Goal: Navigation & Orientation: Find specific page/section

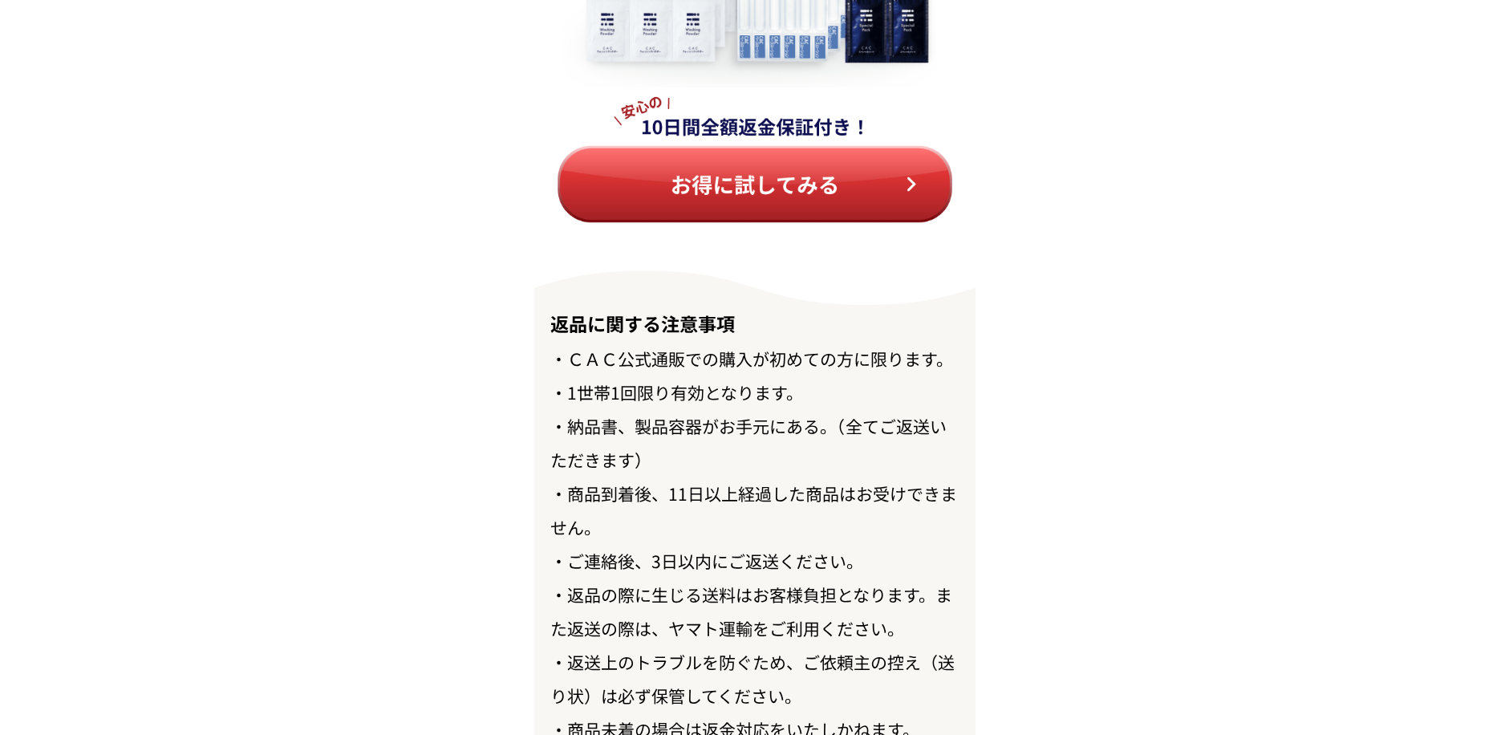
scroll to position [18499, 0]
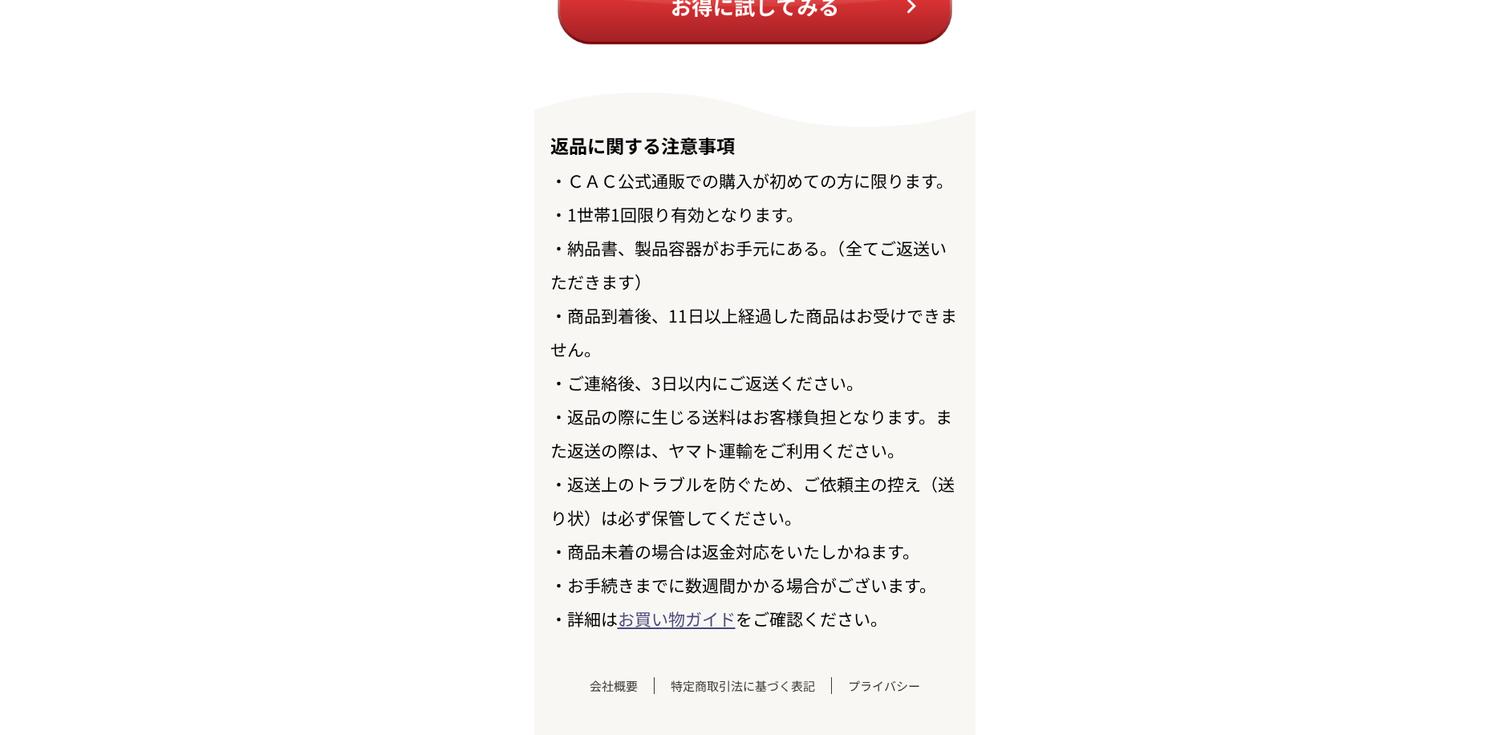
click at [684, 623] on link "お買い物ガイド" at bounding box center [677, 619] width 118 height 24
click at [680, 617] on link "お買い物ガイド" at bounding box center [677, 619] width 118 height 24
click at [724, 693] on link "特定商取引法に基づく表記" at bounding box center [743, 685] width 177 height 17
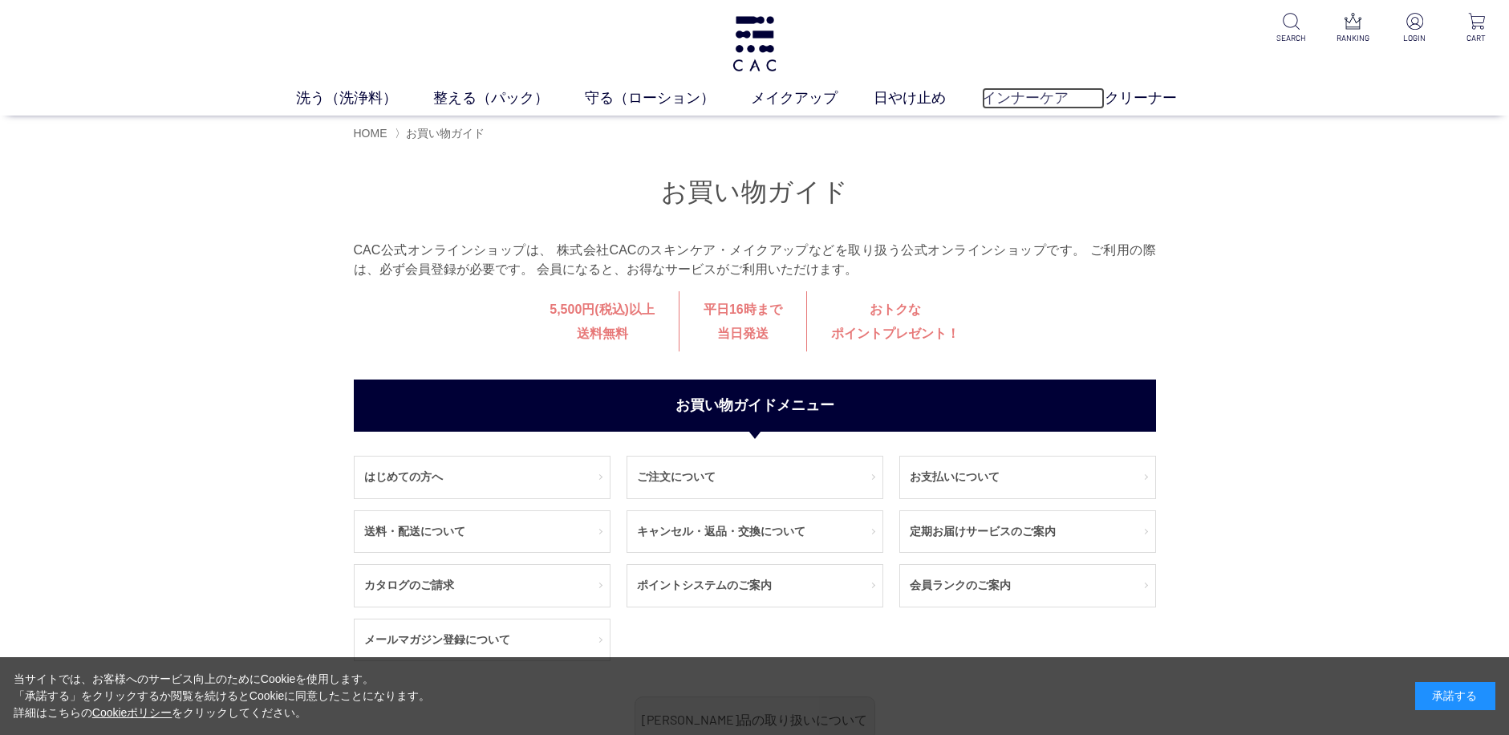
click at [1026, 96] on link "インナーケア" at bounding box center [1043, 98] width 123 height 22
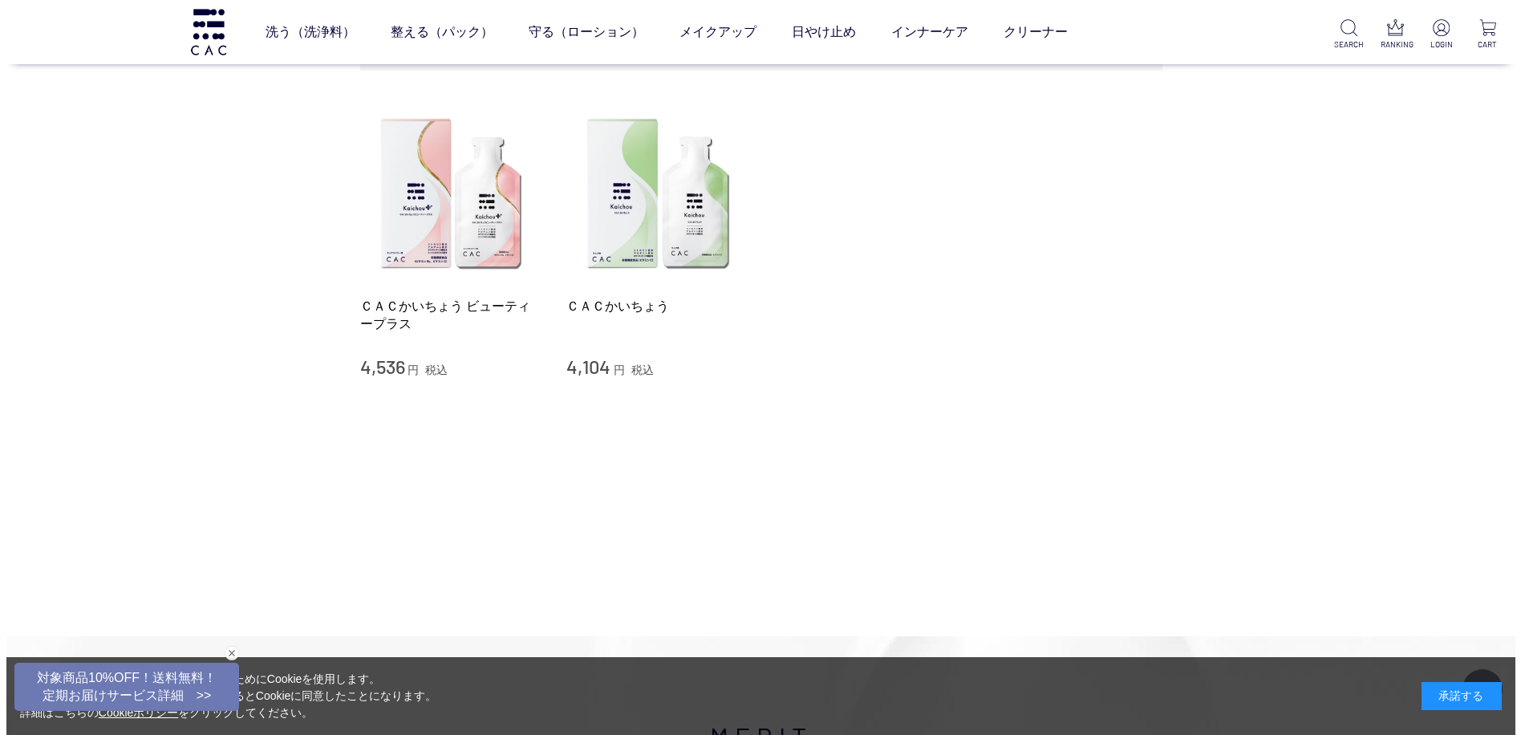
scroll to position [241, 0]
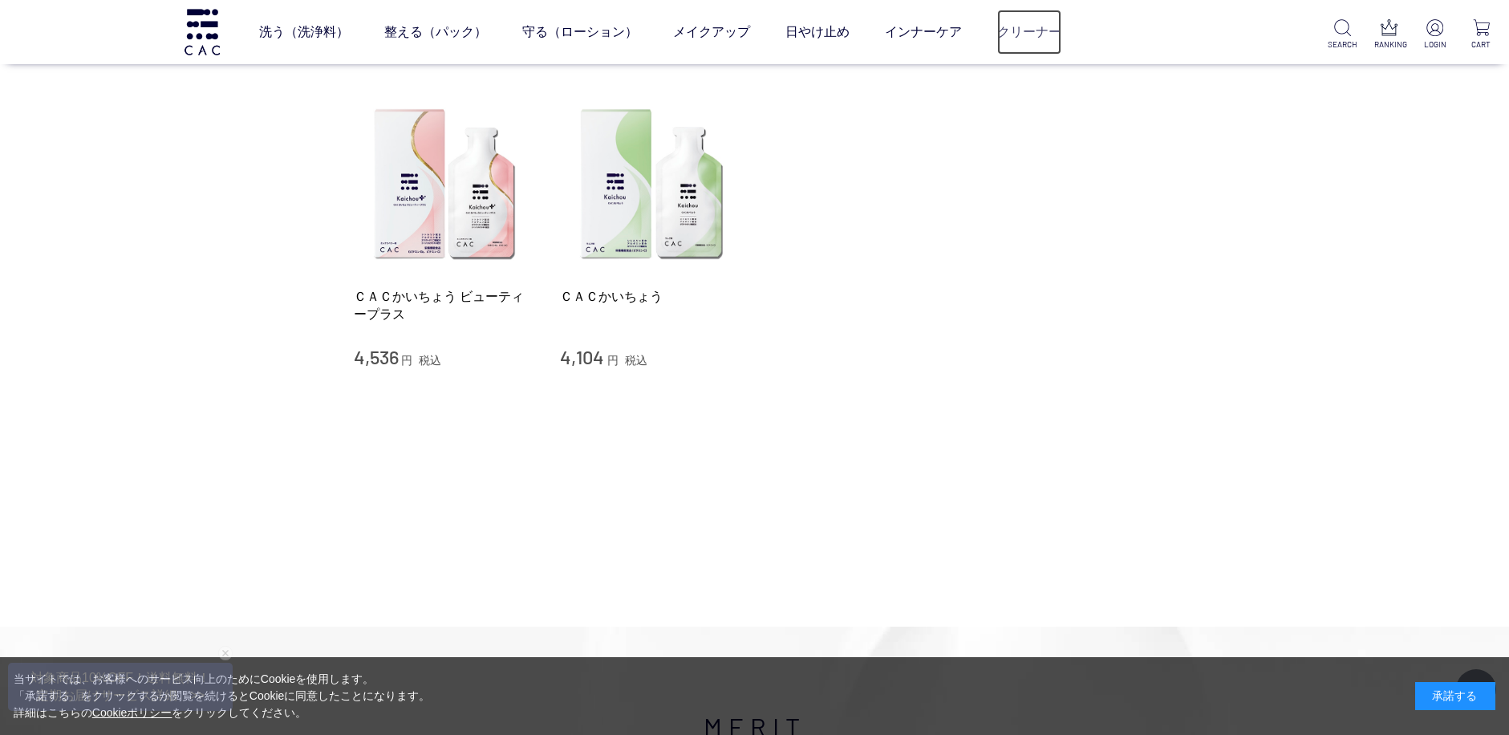
click at [1030, 34] on link "クリーナー" at bounding box center [1029, 32] width 64 height 45
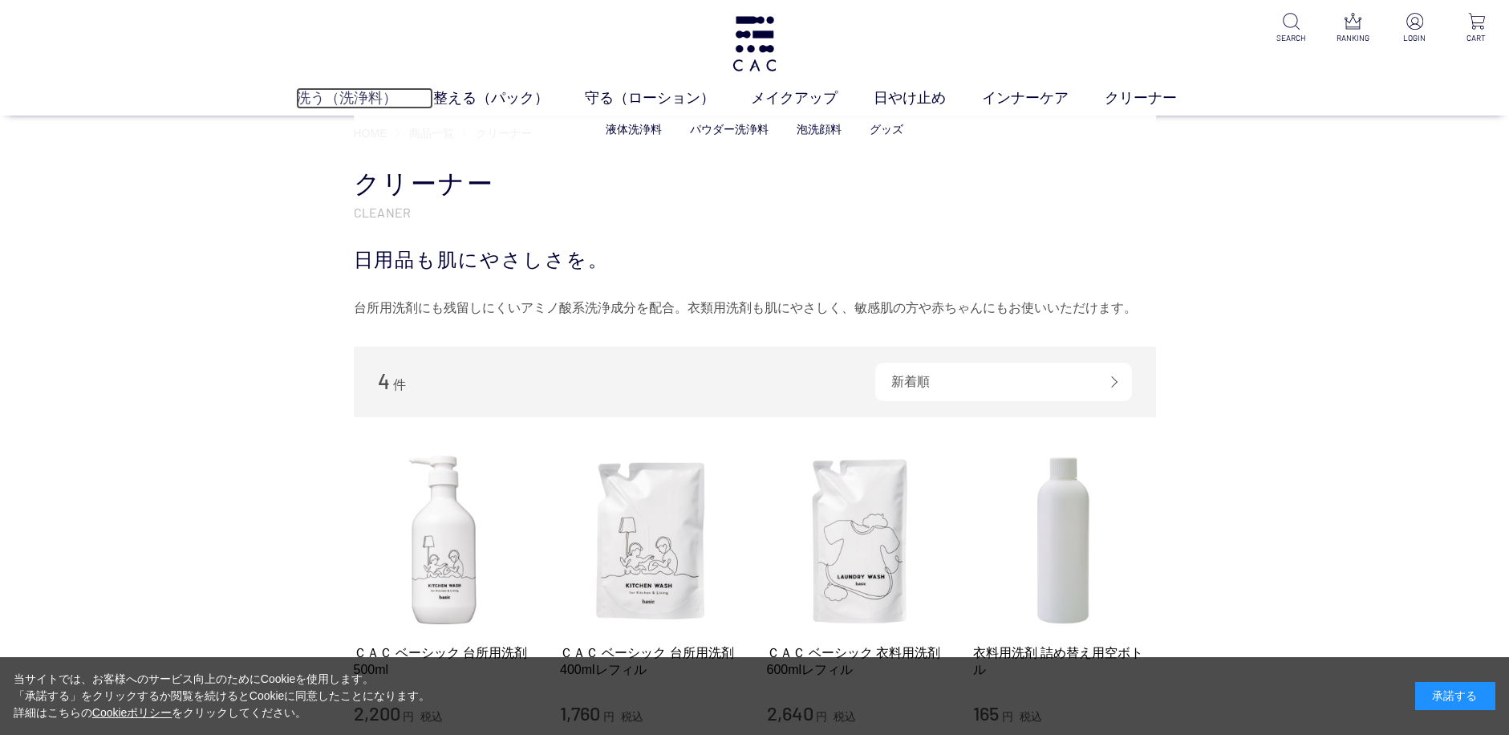
click at [338, 97] on link "洗う（洗浄料）" at bounding box center [364, 98] width 137 height 22
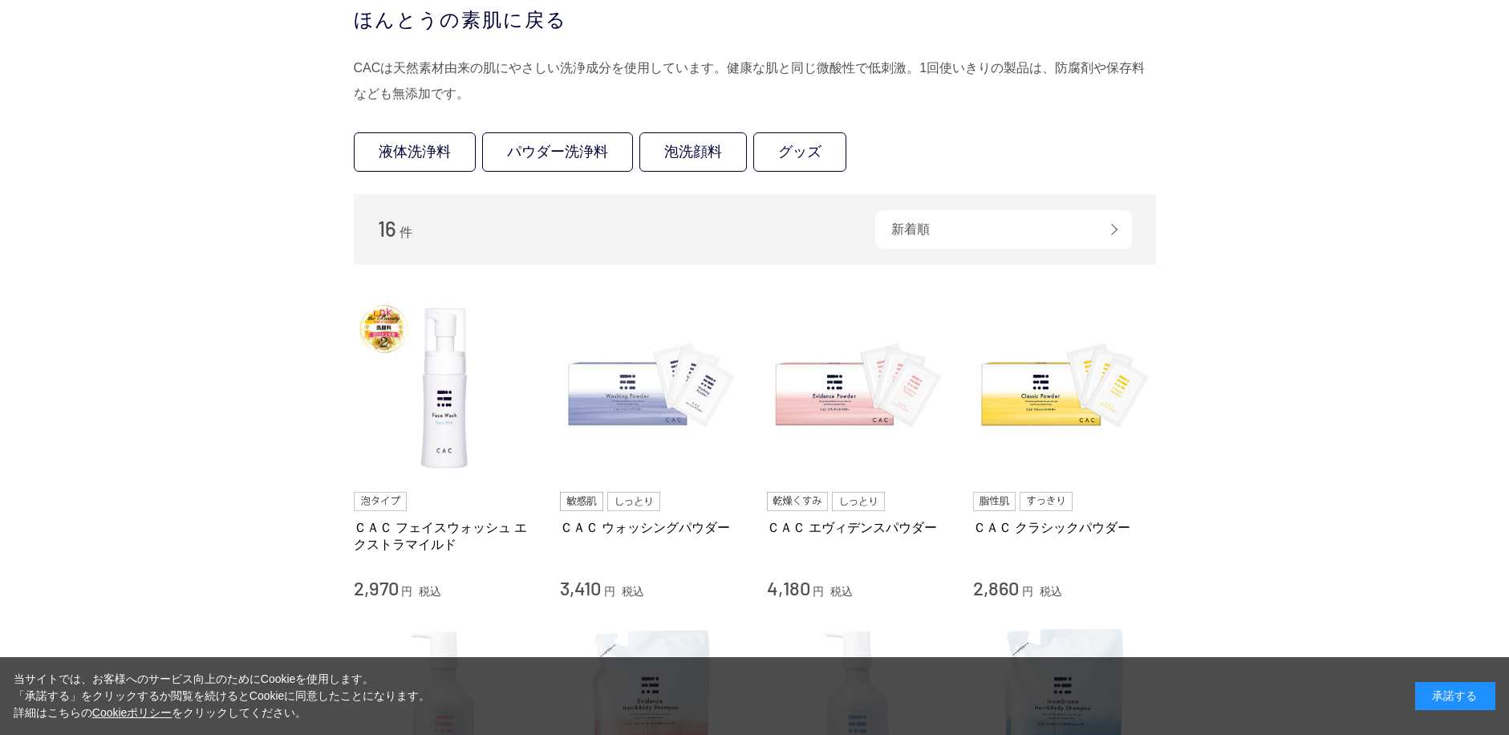
scroll to position [241, 0]
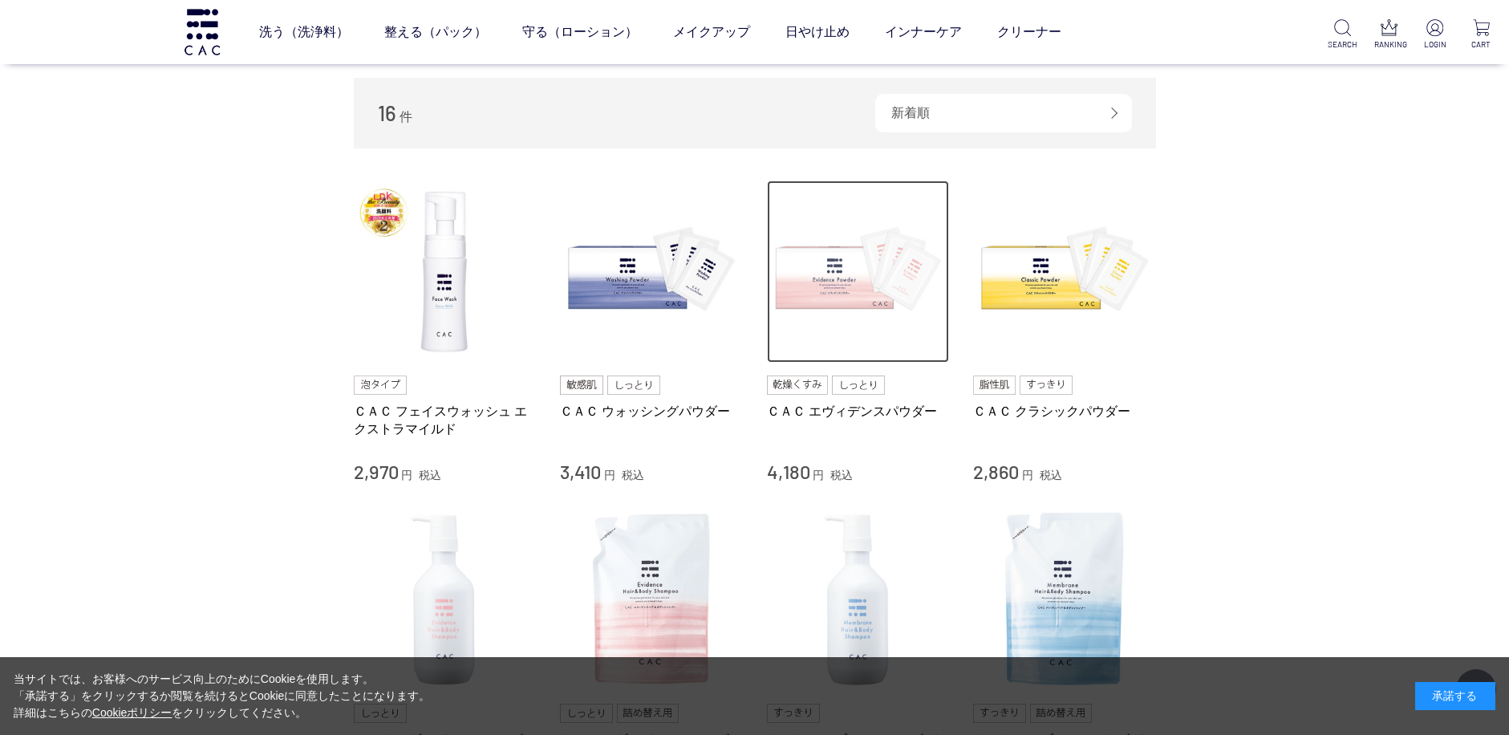
click at [820, 304] on img at bounding box center [858, 272] width 183 height 183
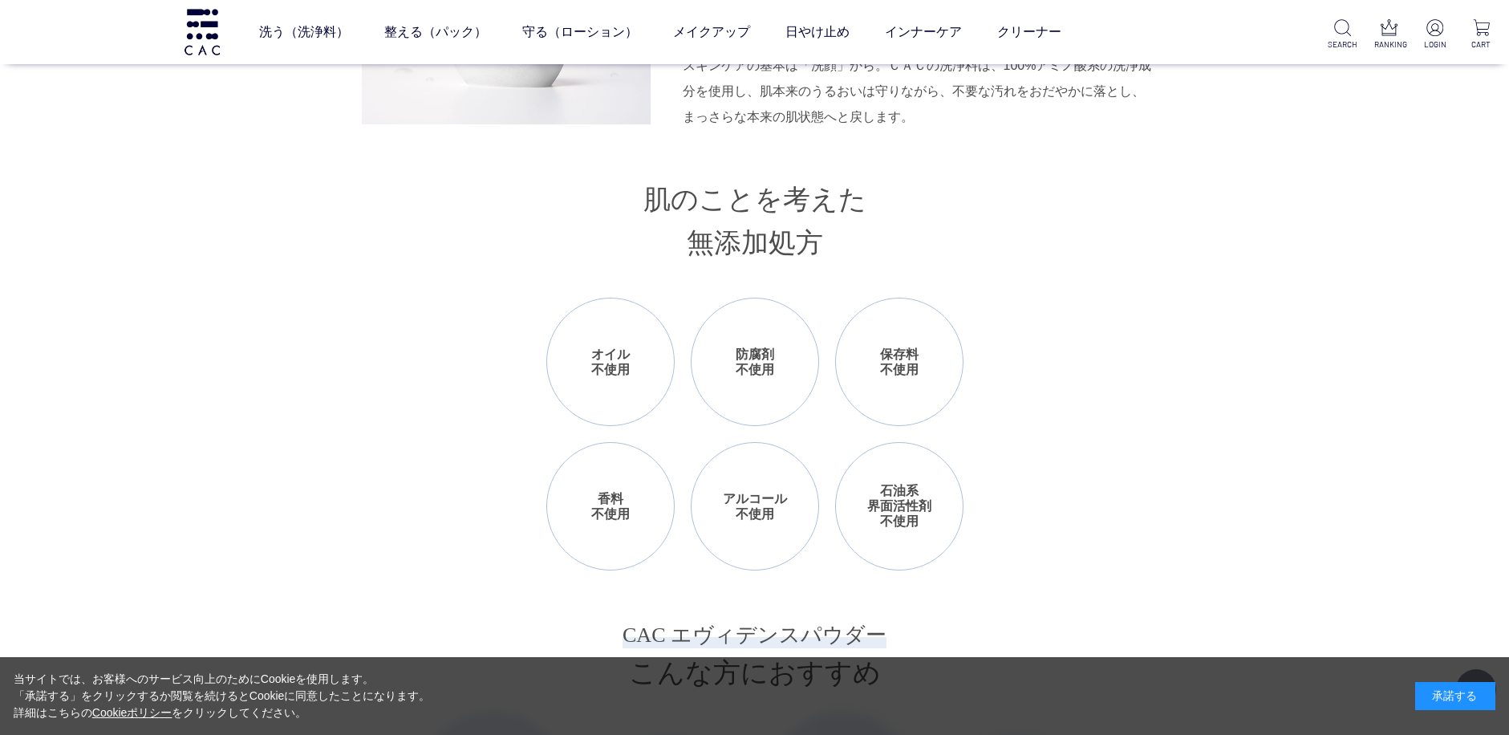
scroll to position [1926, 0]
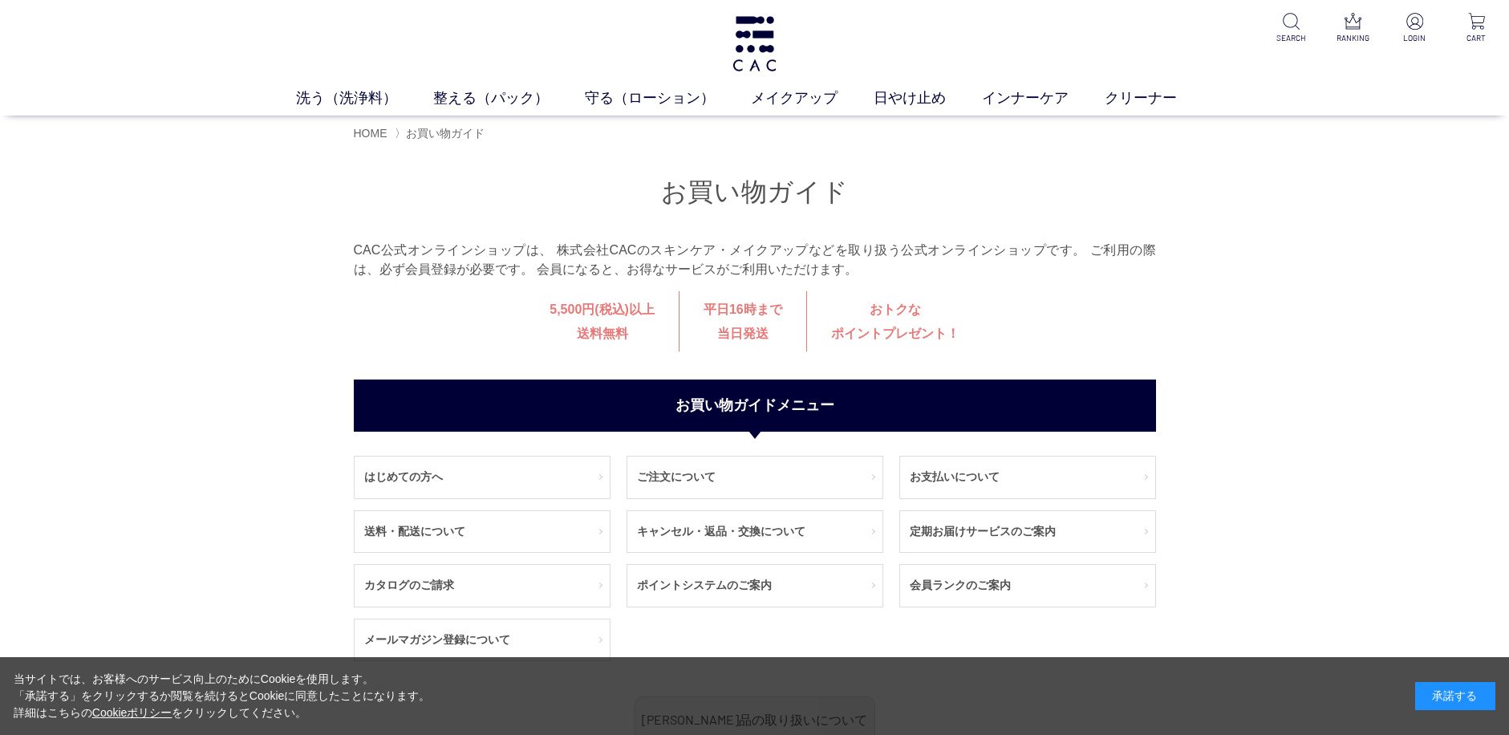
click at [892, 330] on div "おトクな ポイントプレゼント！" at bounding box center [894, 321] width 177 height 60
click at [672, 583] on link "ポイントシステムのご案内" at bounding box center [754, 586] width 255 height 42
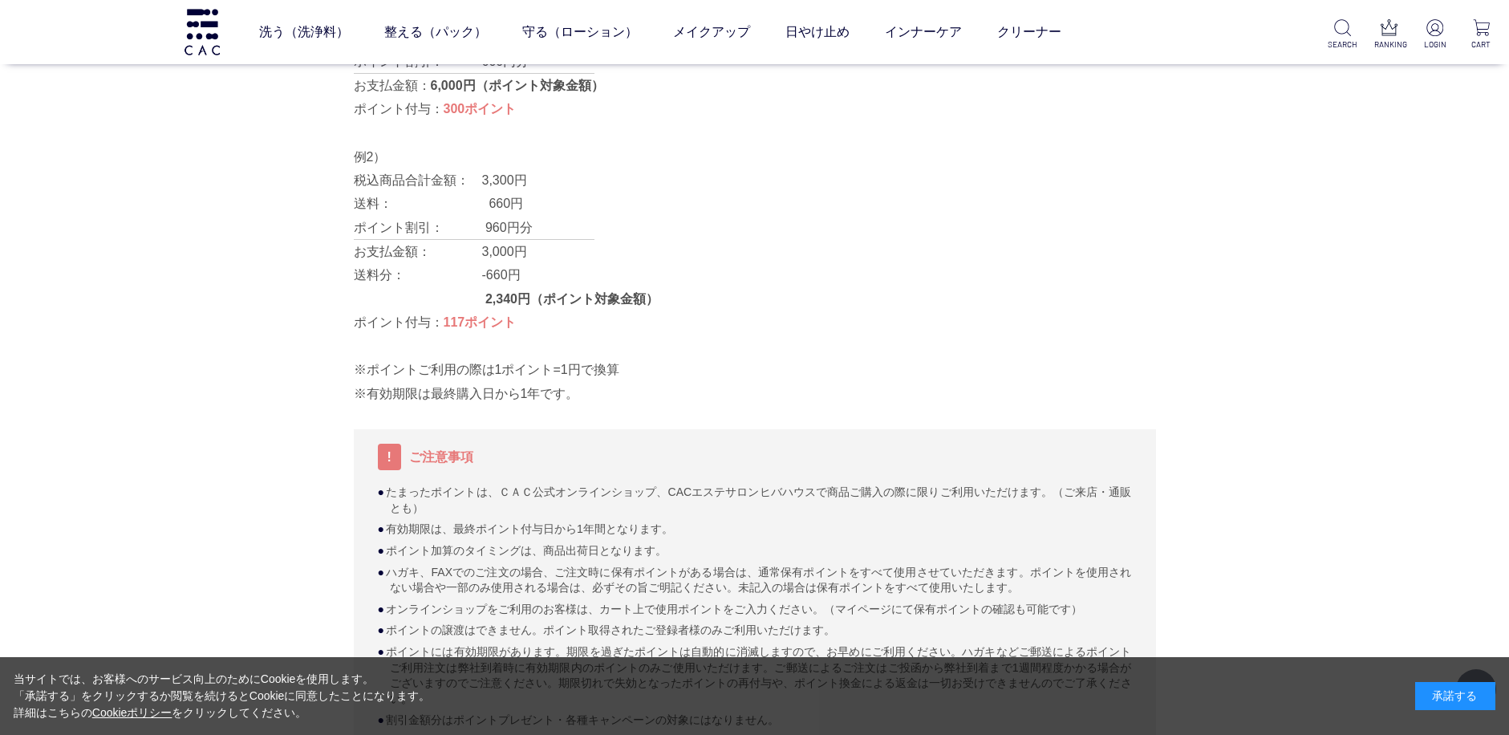
scroll to position [241, 0]
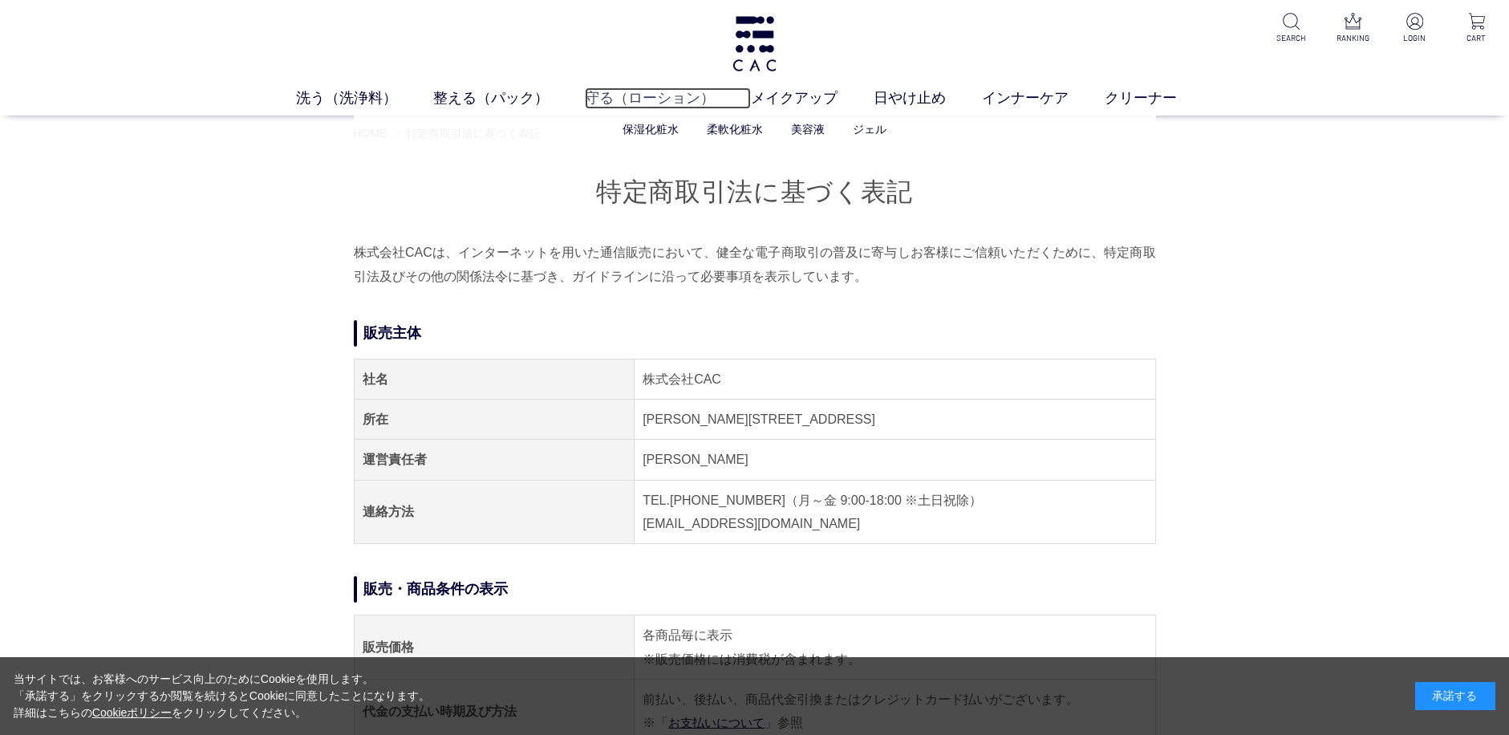
click at [620, 95] on link "守る（ローション）" at bounding box center [668, 98] width 166 height 22
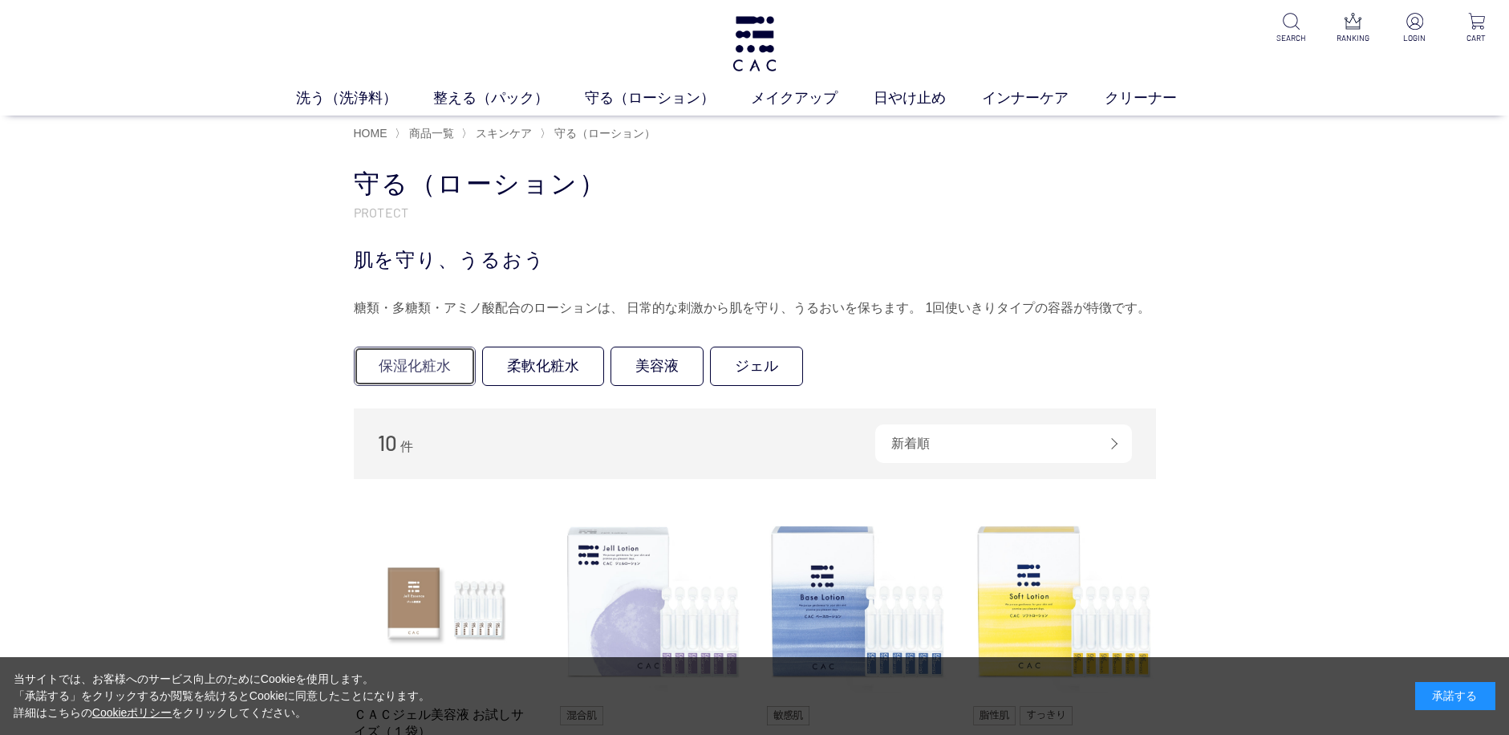
click at [428, 358] on link "保湿化粧水" at bounding box center [415, 366] width 122 height 39
click at [552, 371] on link "柔軟化粧水" at bounding box center [543, 366] width 122 height 39
click at [656, 374] on link "美容液" at bounding box center [657, 366] width 93 height 39
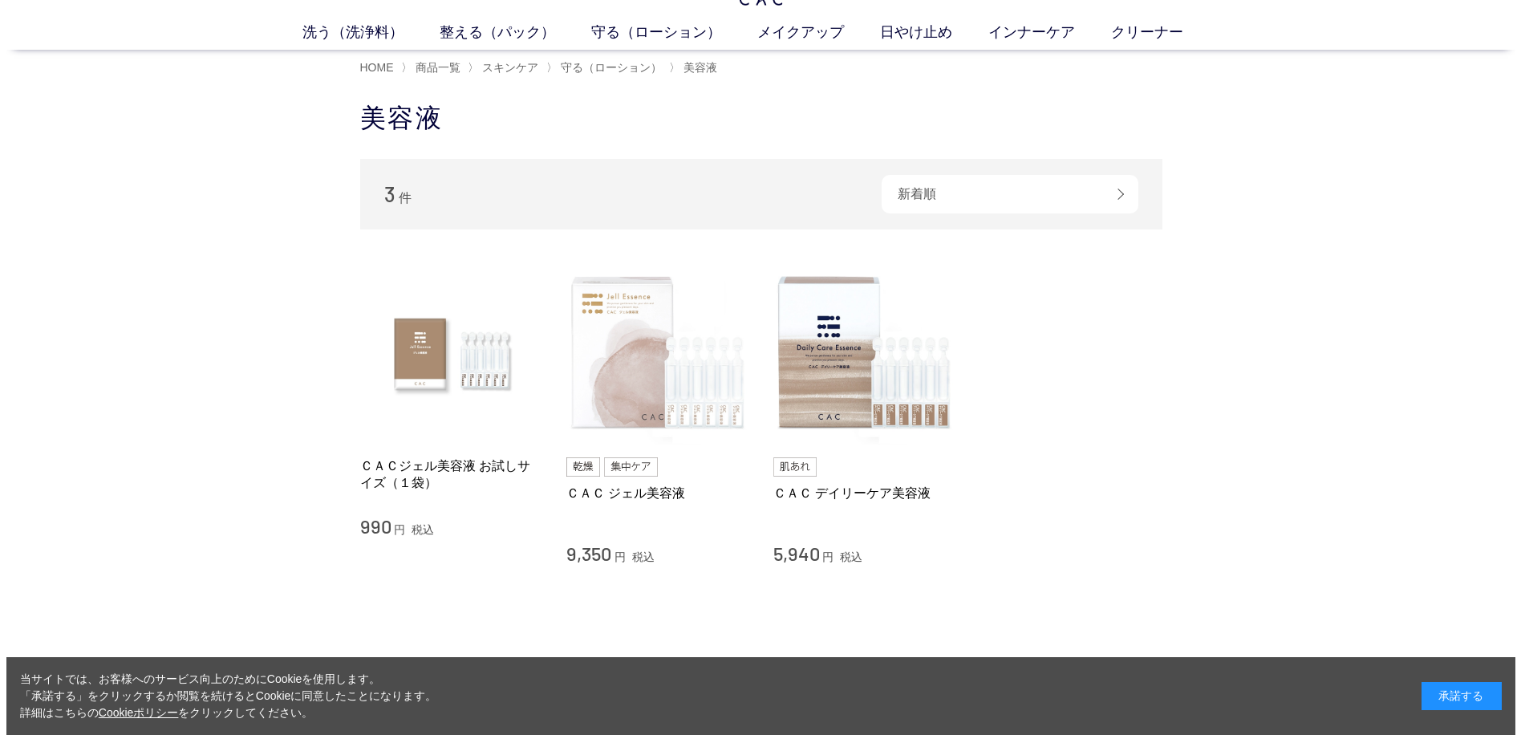
scroll to position [160, 0]
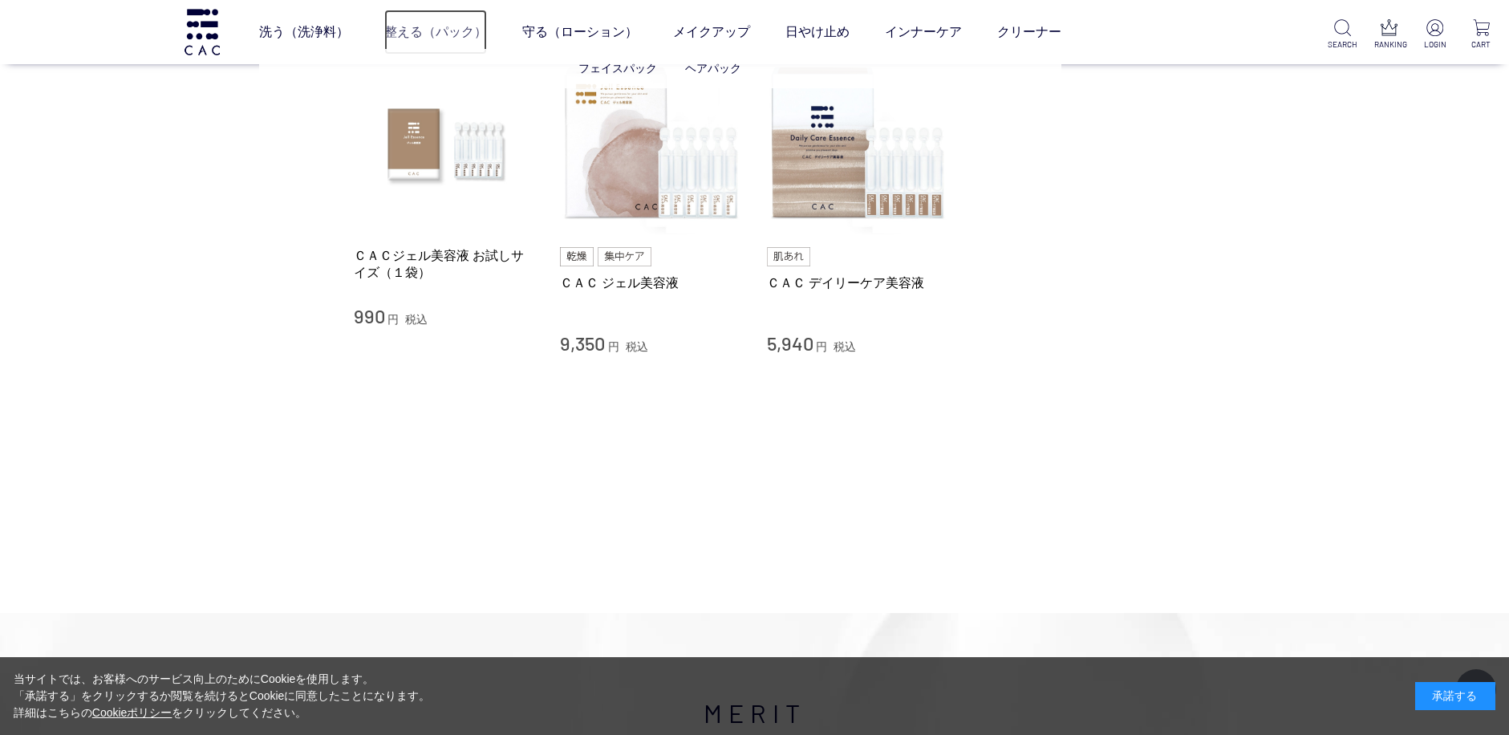
click at [442, 27] on link "整える（パック）" at bounding box center [435, 32] width 103 height 45
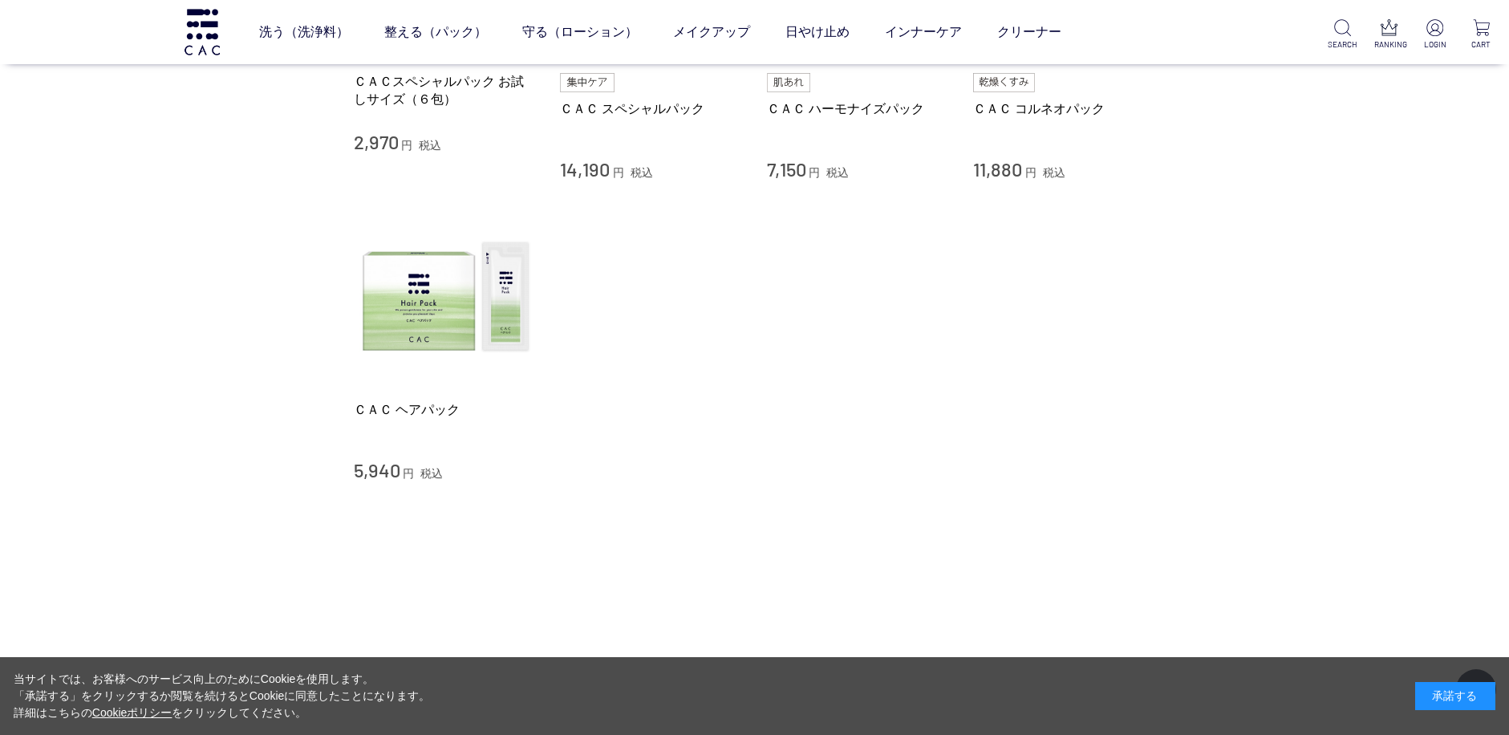
scroll to position [241, 0]
